Goal: Entertainment & Leisure: Consume media (video, audio)

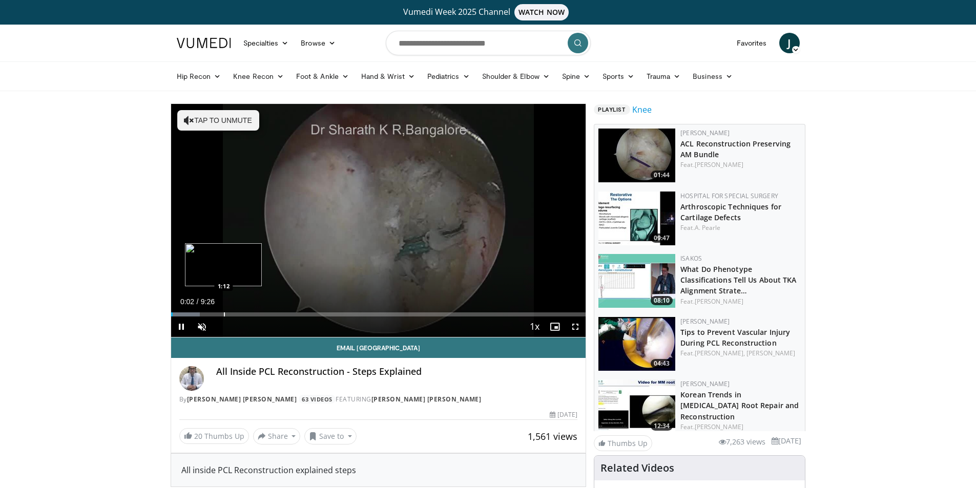
click at [224, 314] on div "Progress Bar" at bounding box center [224, 315] width 1 height 4
click at [233, 312] on div "Loaded : 24.66% 1:25 1:25" at bounding box center [378, 312] width 415 height 10
click at [247, 314] on div "Progress Bar" at bounding box center [247, 315] width 1 height 4
click at [266, 314] on div "Progress Bar" at bounding box center [266, 315] width 1 height 4
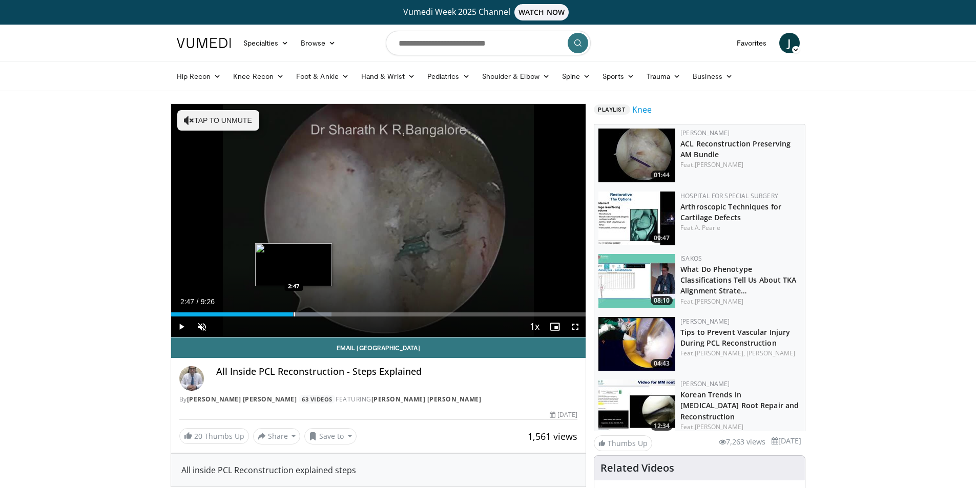
click at [293, 311] on div "Loaded : 38.76% 2:47 2:47" at bounding box center [378, 312] width 415 height 10
click at [340, 313] on div "Progress Bar" at bounding box center [340, 315] width 1 height 4
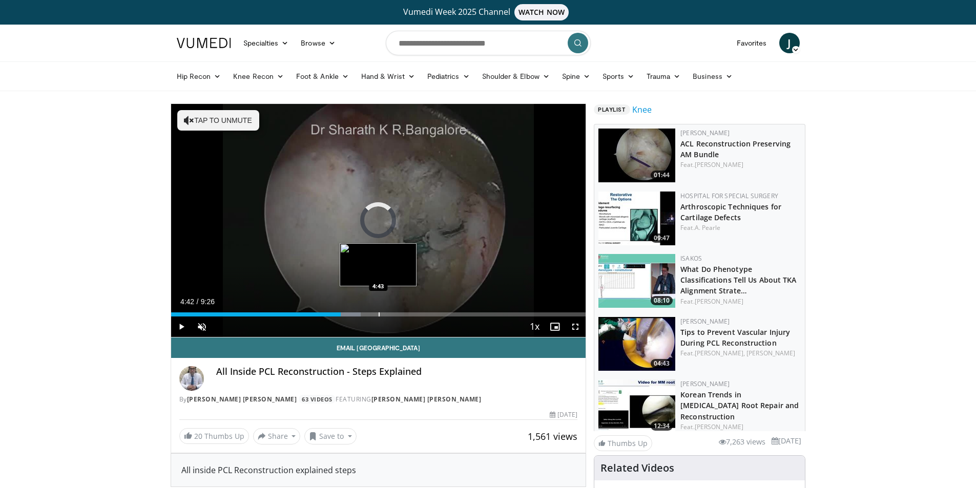
click at [379, 313] on div "Progress Bar" at bounding box center [379, 315] width 1 height 4
click at [412, 315] on div "Progress Bar" at bounding box center [412, 315] width 1 height 4
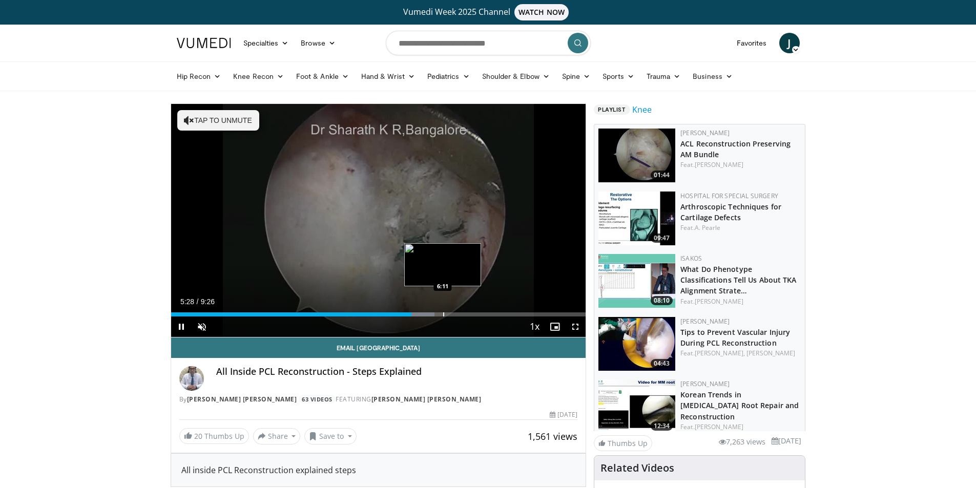
click at [443, 312] on div "Loaded : 63.54% 5:28 6:11" at bounding box center [378, 312] width 415 height 10
click at [481, 316] on div "Progress Bar" at bounding box center [481, 315] width 1 height 4
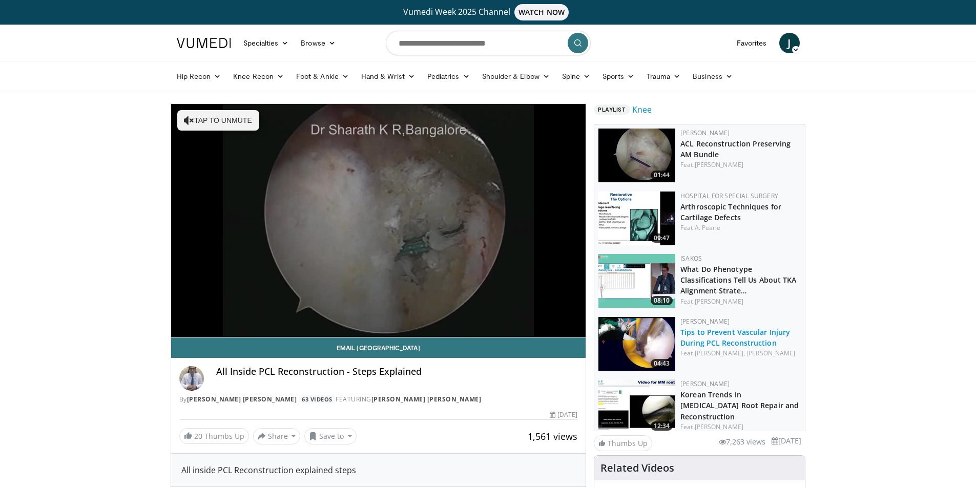
click at [754, 344] on link "Tips to Prevent Vascular Injury During PCL Reconstruction" at bounding box center [736, 338] width 110 height 21
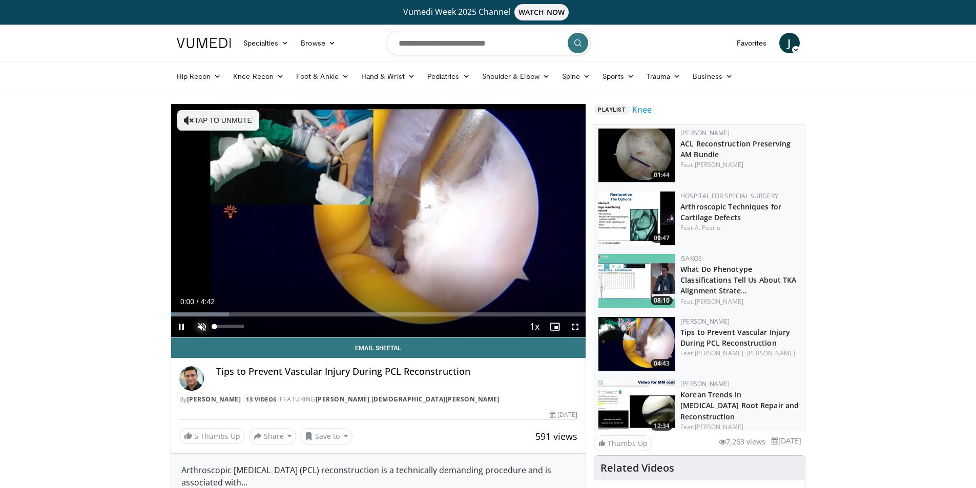
click at [202, 328] on span "Video Player" at bounding box center [202, 327] width 21 height 21
click at [213, 314] on div "Progress Bar" at bounding box center [213, 315] width 1 height 4
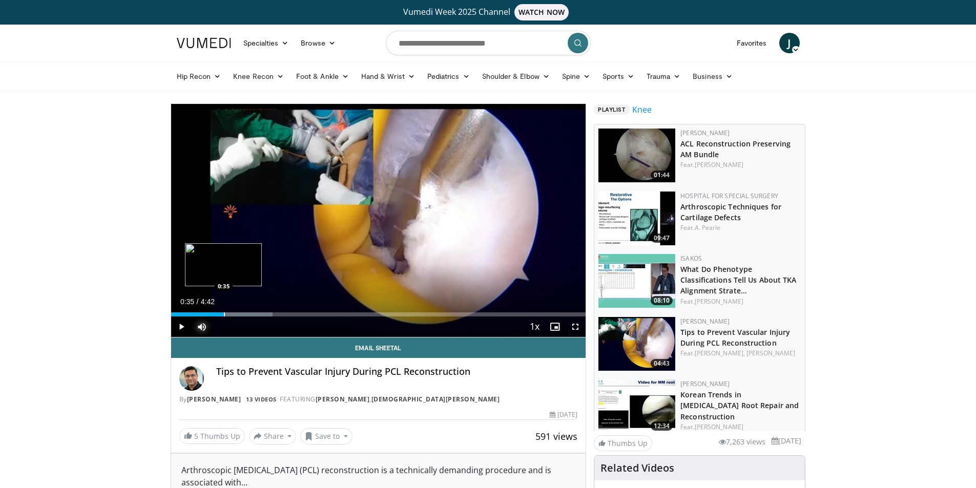
click at [223, 311] on div "Loaded : 24.55% 0:35 0:35" at bounding box center [378, 312] width 415 height 10
click at [257, 314] on div "Progress Bar" at bounding box center [257, 315] width 1 height 4
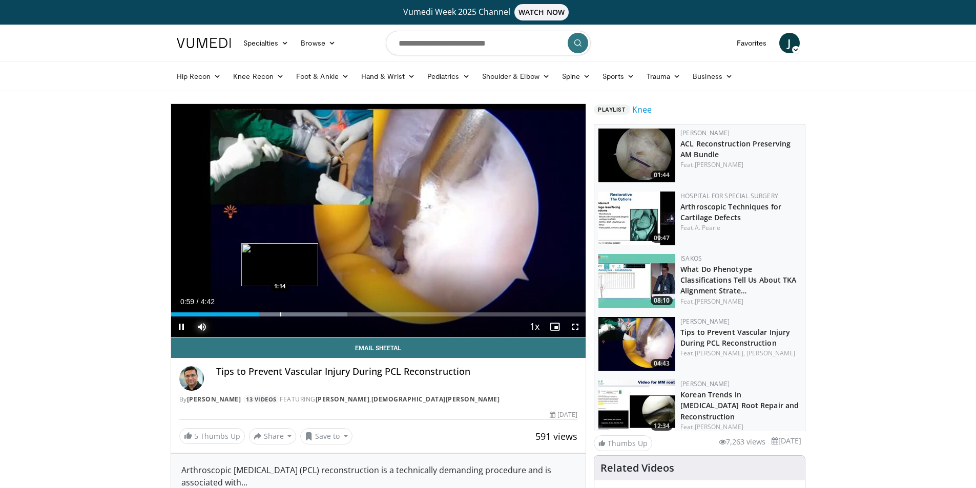
click at [280, 316] on div "Progress Bar" at bounding box center [280, 315] width 1 height 4
click at [300, 314] on div "Progress Bar" at bounding box center [300, 315] width 1 height 4
click at [320, 315] on div "Progress Bar" at bounding box center [320, 315] width 1 height 4
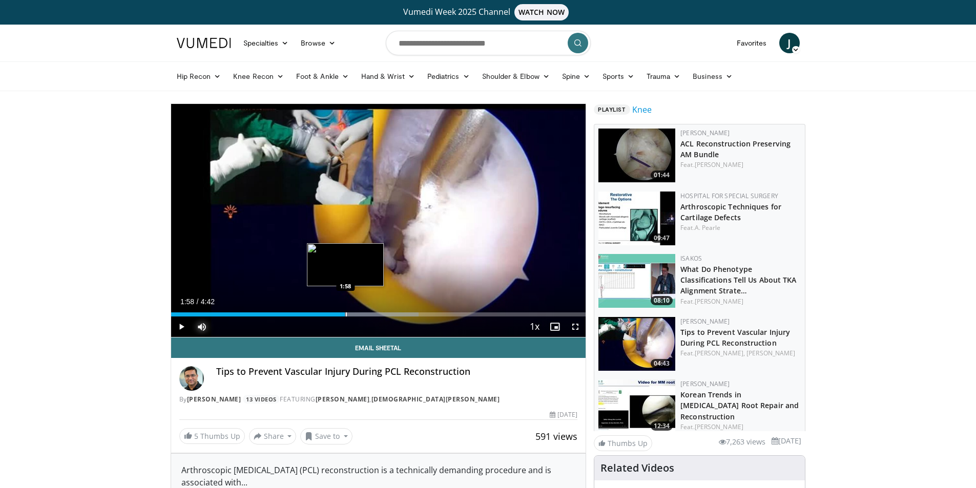
click at [346, 314] on div "Progress Bar" at bounding box center [346, 315] width 1 height 4
click at [373, 316] on div "Progress Bar" at bounding box center [373, 315] width 1 height 4
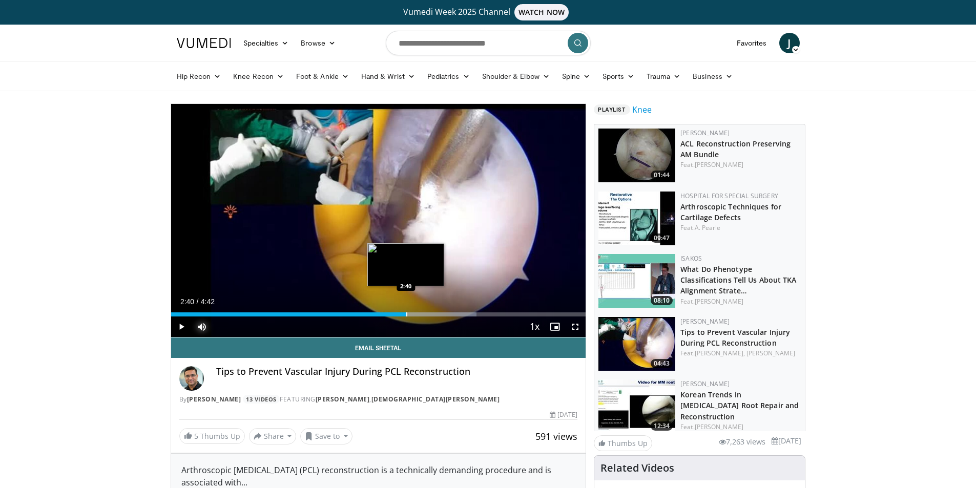
click at [406, 315] on div "Progress Bar" at bounding box center [406, 315] width 1 height 4
click at [442, 314] on div "Loaded : 80.74% 3:04 3:03" at bounding box center [378, 315] width 415 height 4
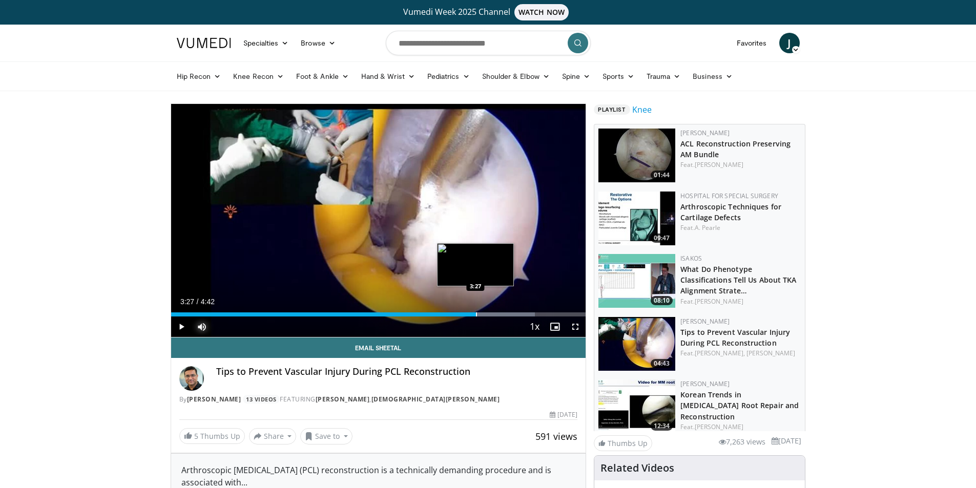
click at [476, 314] on div "Progress Bar" at bounding box center [476, 315] width 1 height 4
click at [508, 316] on div "Progress Bar" at bounding box center [508, 315] width 1 height 4
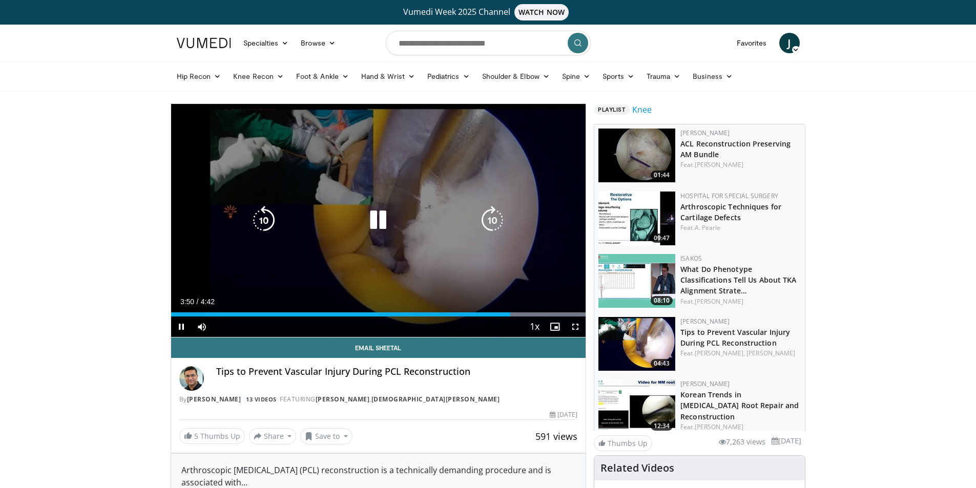
click at [390, 261] on div "10 seconds Tap to unmute" at bounding box center [378, 220] width 415 height 233
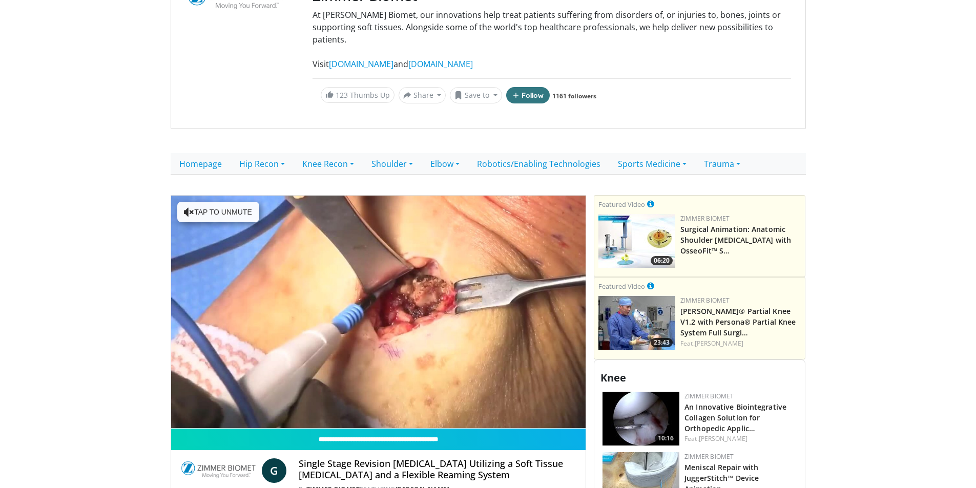
scroll to position [205, 0]
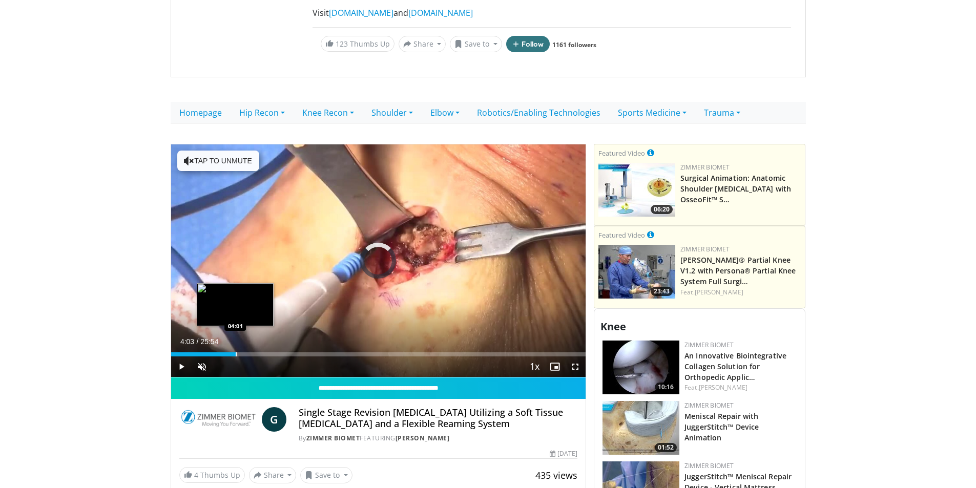
click at [236, 353] on div "Progress Bar" at bounding box center [236, 355] width 1 height 4
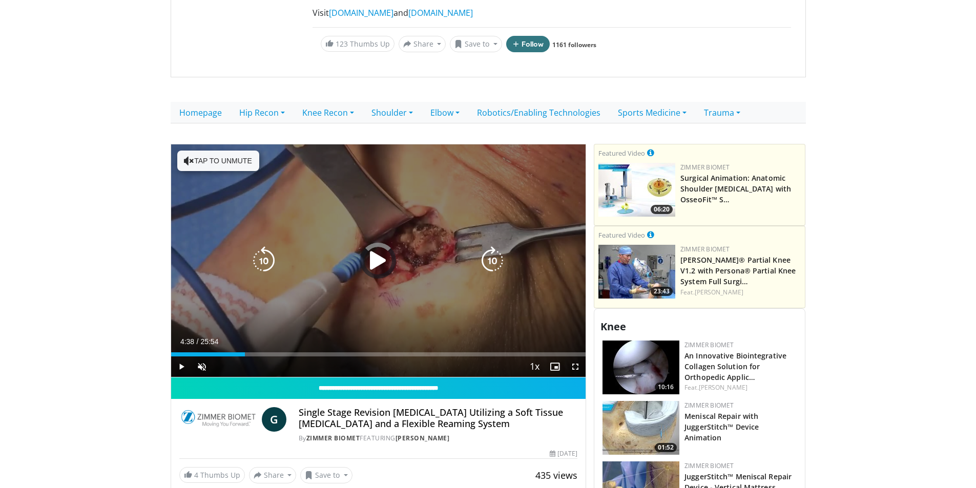
click at [245, 347] on div "Loaded : 0.00% 04:38 04:24" at bounding box center [378, 352] width 415 height 10
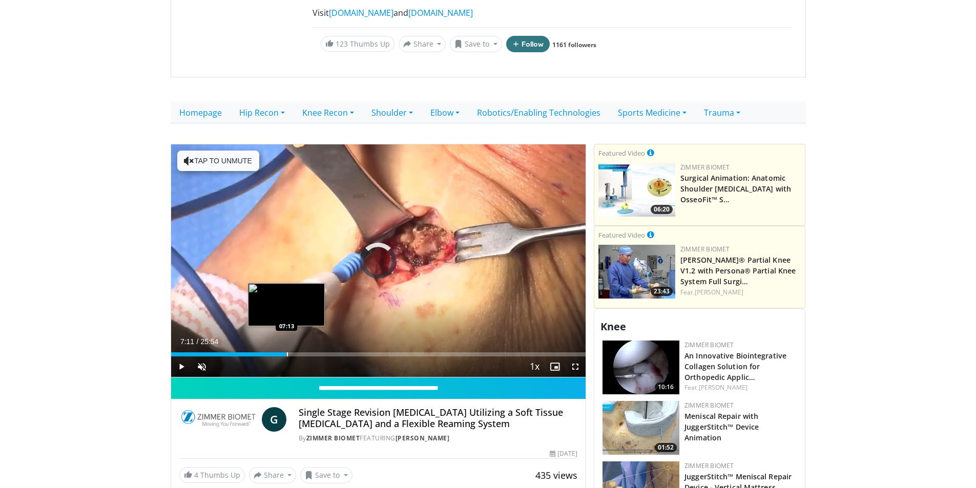
click at [287, 353] on div "Progress Bar" at bounding box center [287, 355] width 1 height 4
click at [319, 347] on div "Loaded : 0.00% 09:16 09:16" at bounding box center [378, 352] width 415 height 10
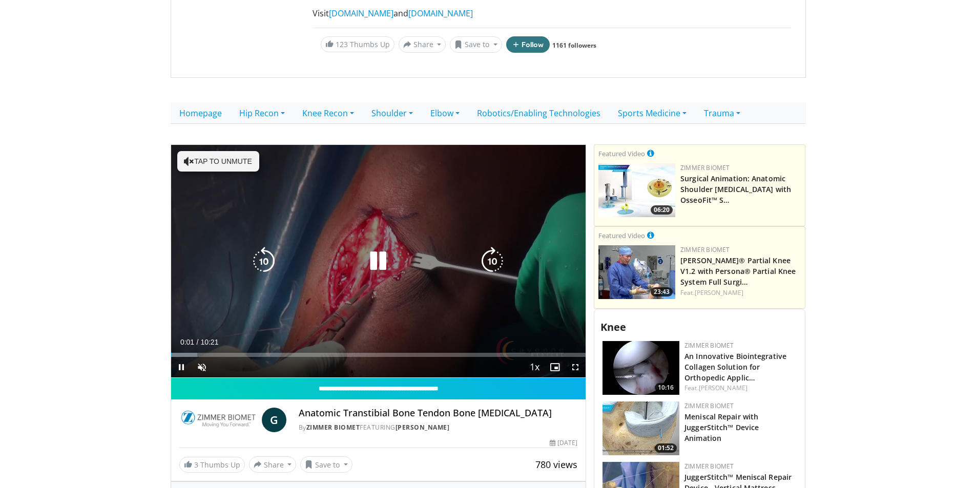
scroll to position [205, 0]
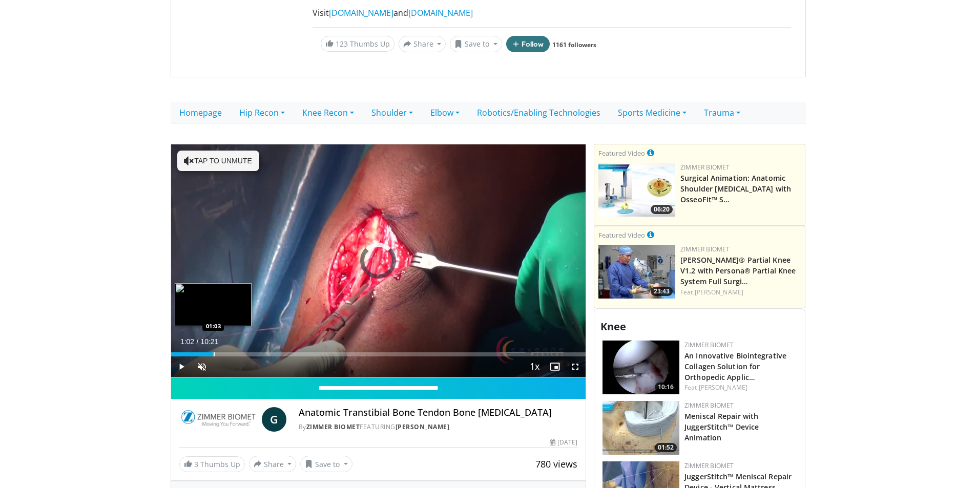
click at [214, 353] on div "Progress Bar" at bounding box center [214, 355] width 1 height 4
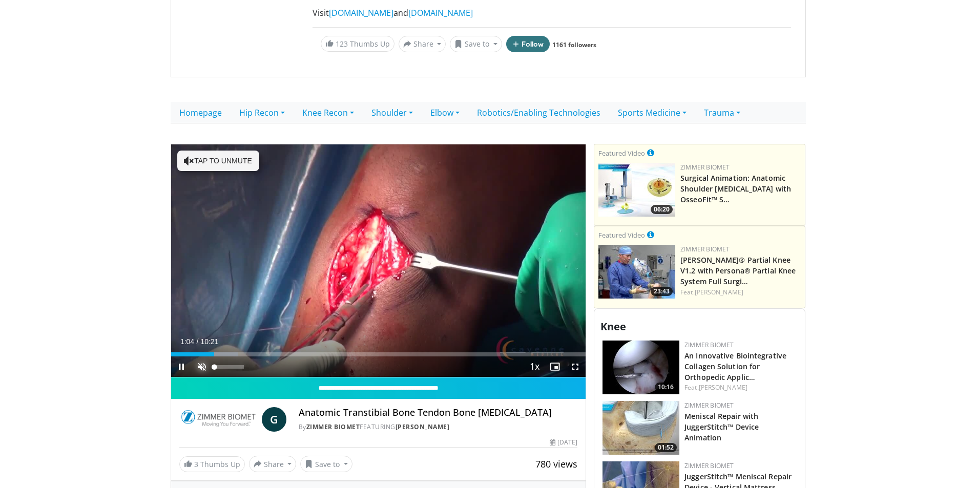
click at [200, 357] on span "Video Player" at bounding box center [202, 367] width 21 height 21
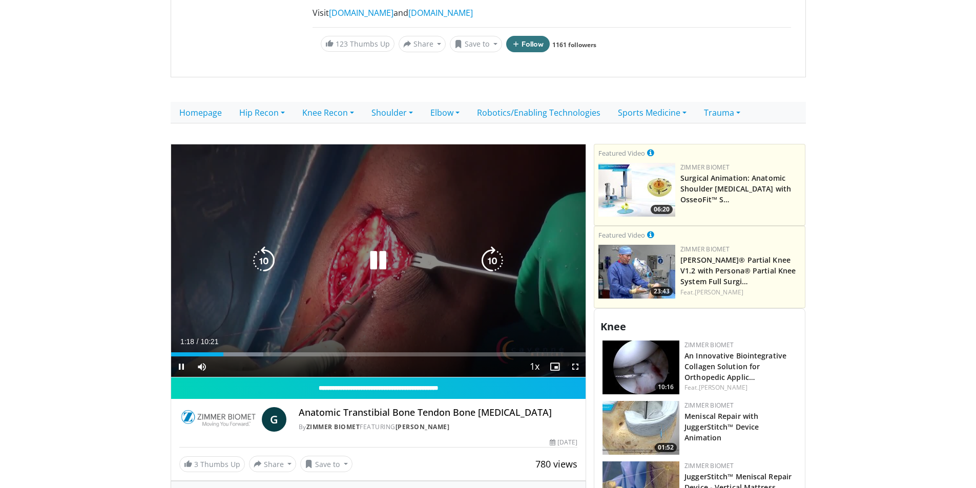
click at [256, 272] on div "10 seconds Tap to unmute" at bounding box center [378, 261] width 415 height 233
